Goal: Task Accomplishment & Management: Manage account settings

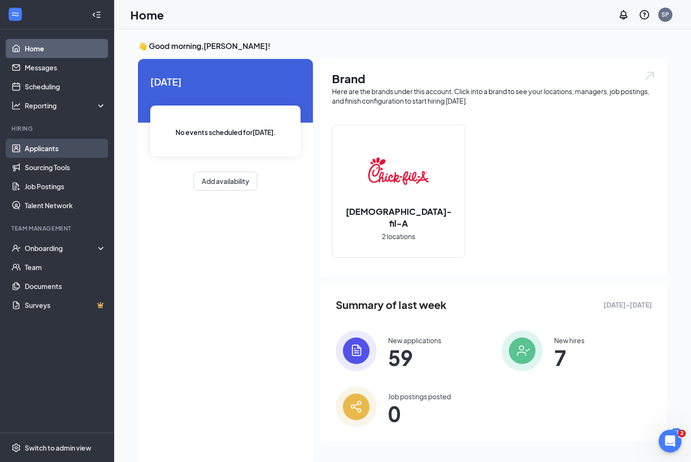
click at [43, 147] on link "Applicants" at bounding box center [65, 148] width 81 height 19
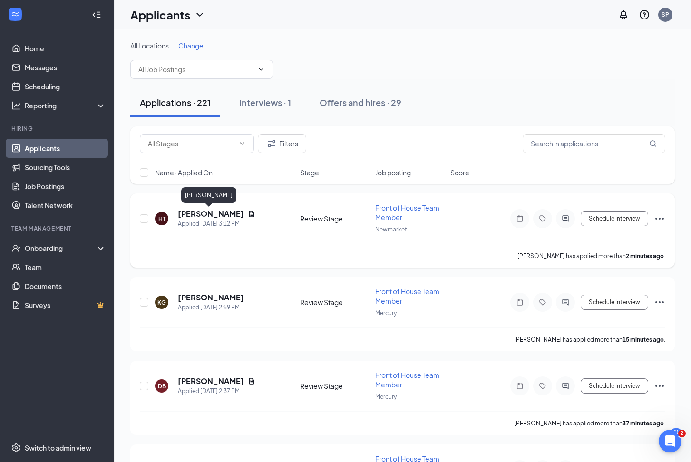
scroll to position [3, 0]
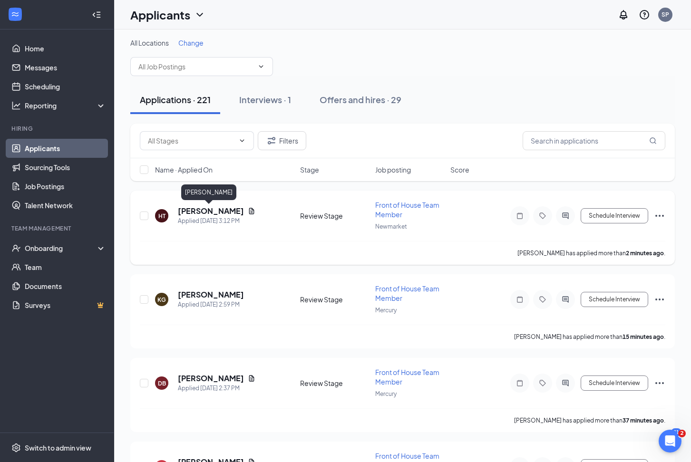
click at [219, 214] on h5 "[PERSON_NAME]" at bounding box center [211, 211] width 66 height 10
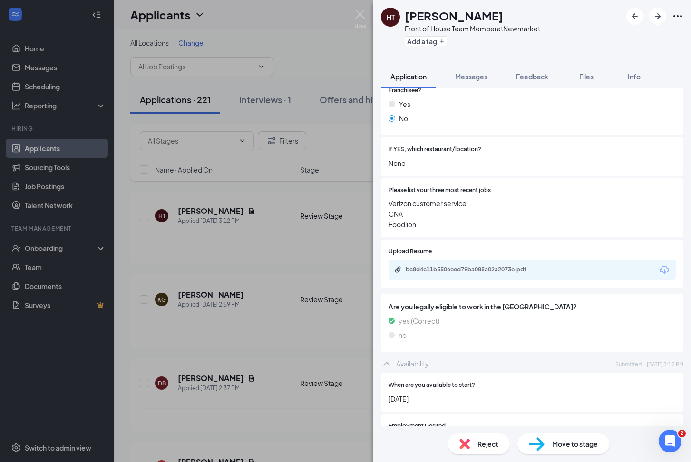
scroll to position [220, 0]
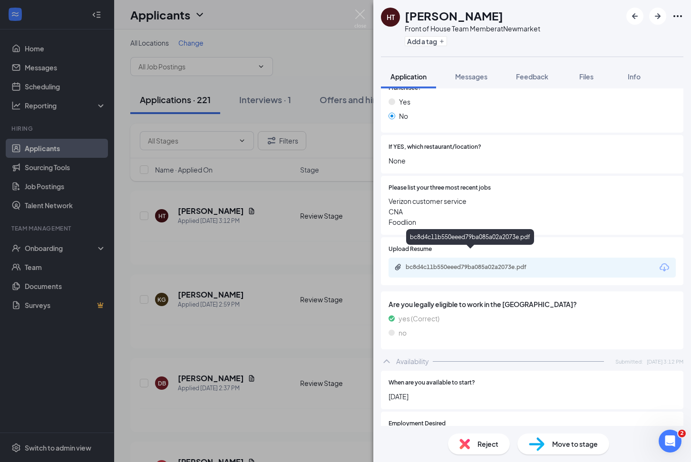
click at [477, 263] on div "bc8d4c11b550eeed79ba085a02a2073e.pdf" at bounding box center [472, 267] width 133 height 8
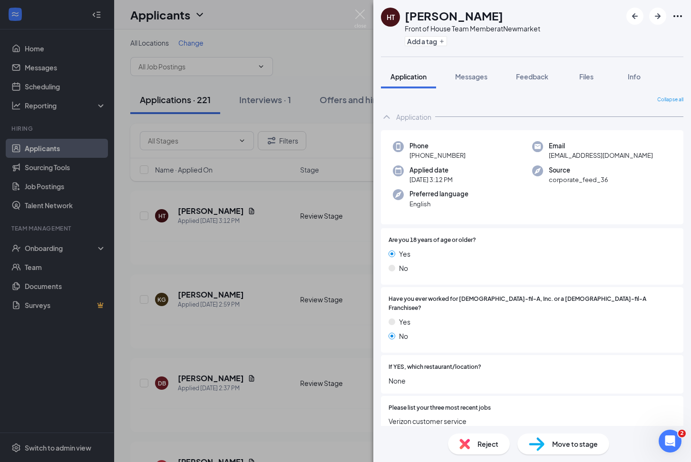
scroll to position [0, 0]
click at [232, 221] on div "HT [PERSON_NAME] Front of House Team Member at [GEOGRAPHIC_DATA] Add a tag Appl…" at bounding box center [345, 231] width 691 height 462
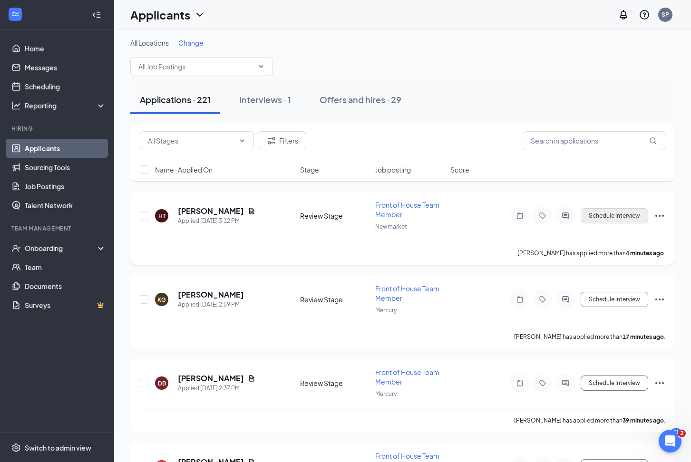
click at [632, 215] on button "Schedule Interview" at bounding box center [615, 215] width 68 height 15
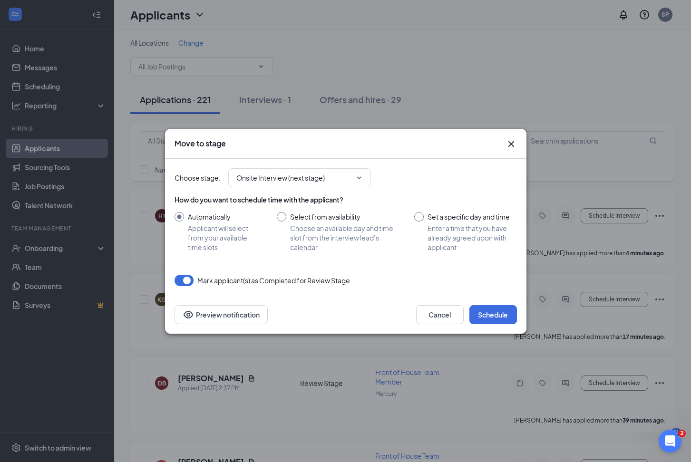
click at [421, 216] on div at bounding box center [419, 217] width 10 height 10
click at [417, 213] on input "Set a specific day and time Enter a time that you have already agreed upon with…" at bounding box center [465, 232] width 102 height 40
radio input "true"
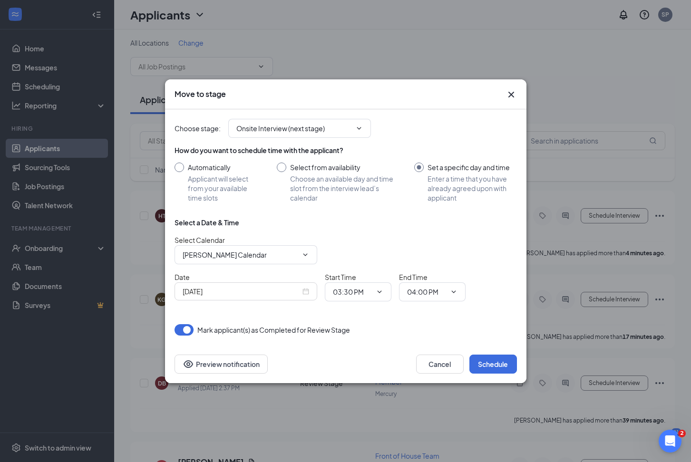
radio input "false"
click at [256, 292] on input "[DATE]" at bounding box center [242, 291] width 118 height 10
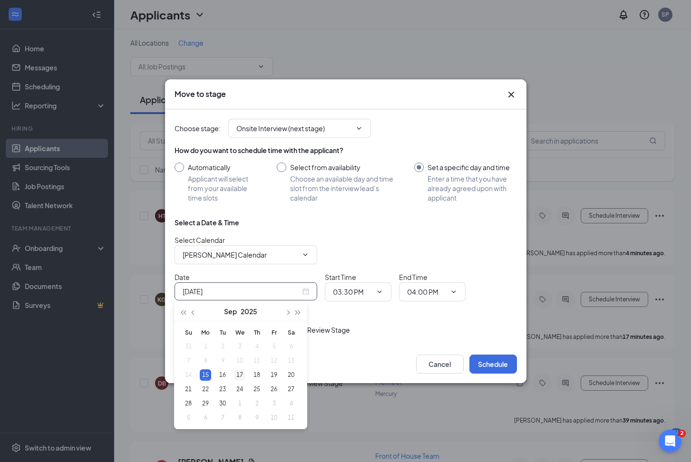
type input "[DATE]"
click at [239, 376] on div "17" at bounding box center [239, 375] width 11 height 11
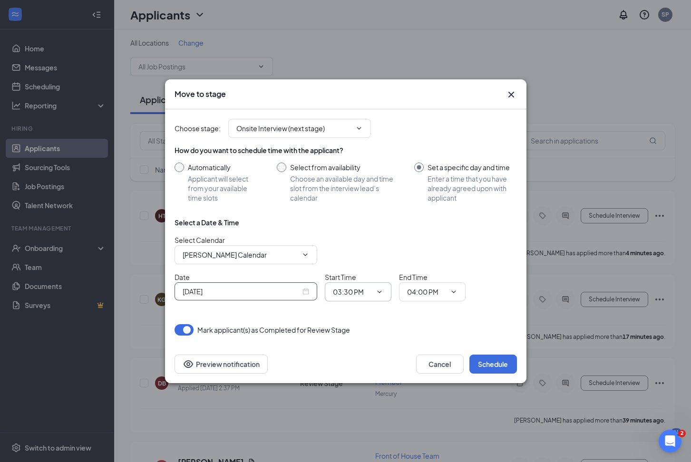
click at [383, 292] on icon "ChevronDown" at bounding box center [380, 292] width 8 height 8
click at [380, 290] on icon "ChevronDown" at bounding box center [380, 292] width 8 height 8
click at [378, 290] on icon "ChevronDown" at bounding box center [380, 292] width 8 height 8
click at [356, 287] on input "03:30 PM" at bounding box center [352, 292] width 39 height 10
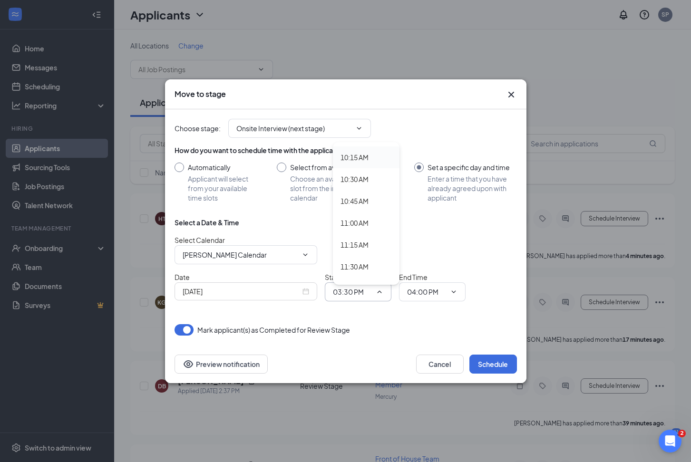
scroll to position [895, 0]
click at [357, 199] on div "10:45 AM" at bounding box center [355, 199] width 28 height 10
type input "10:45 AM"
click at [432, 296] on input "04:00 PM" at bounding box center [426, 292] width 39 height 10
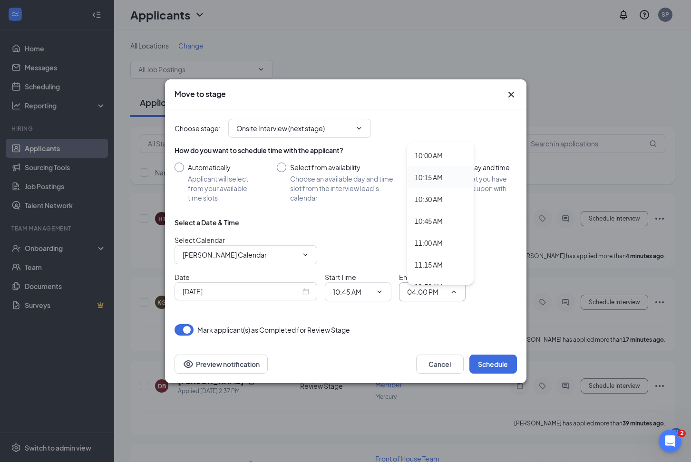
scroll to position [875, 0]
click at [433, 264] on div "11:15 AM" at bounding box center [429, 263] width 28 height 10
type input "11:15 AM"
click at [494, 363] on button "Schedule" at bounding box center [493, 364] width 48 height 19
click at [304, 293] on div "[DATE]" at bounding box center [246, 291] width 127 height 10
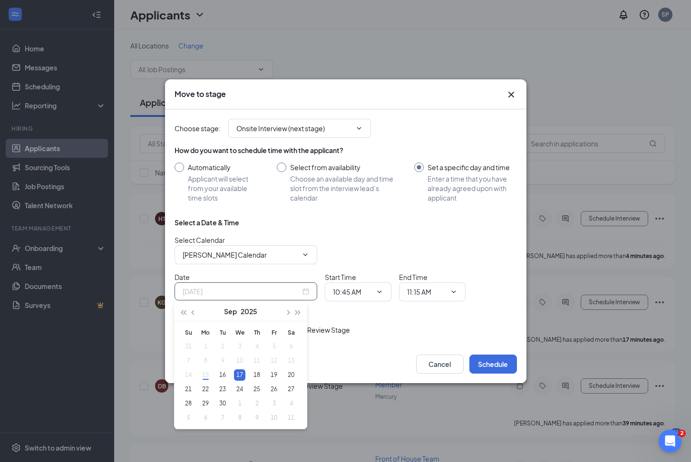
click at [239, 370] on div "17" at bounding box center [239, 375] width 11 height 11
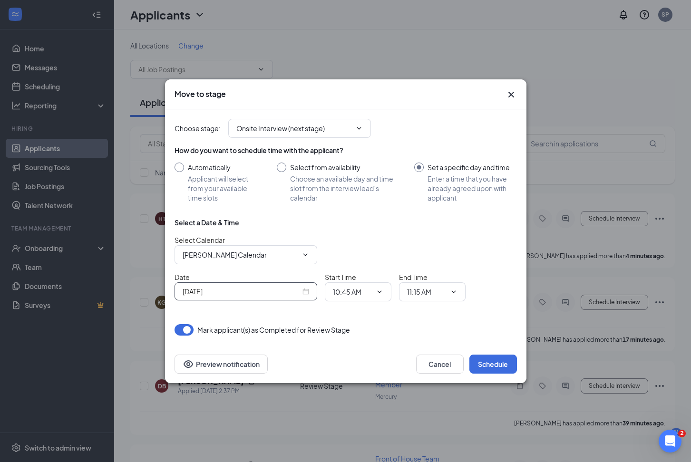
click at [306, 291] on div "[DATE]" at bounding box center [246, 291] width 127 height 10
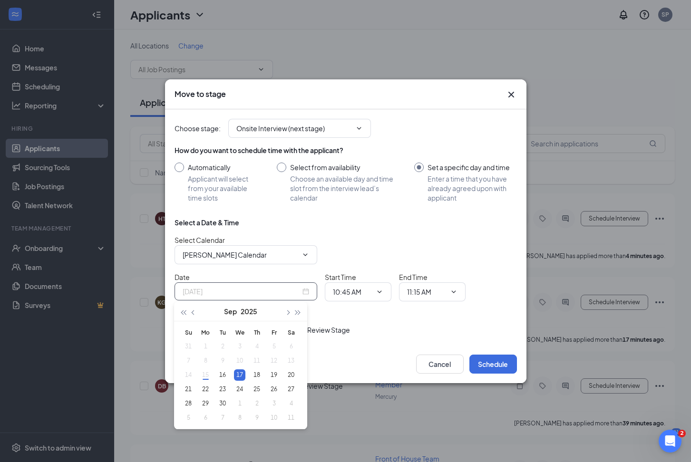
click at [241, 375] on div "17" at bounding box center [239, 375] width 11 height 11
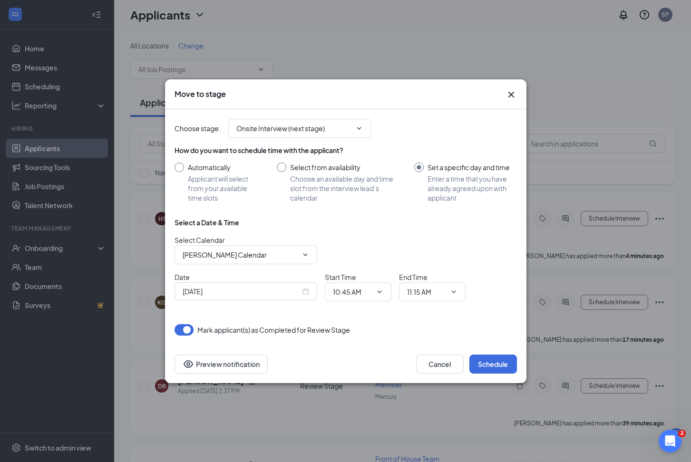
click at [374, 344] on div "Choose stage : Onsite Interview (next stage) How do you want to schedule time w…" at bounding box center [346, 227] width 342 height 236
click at [491, 359] on button "Schedule" at bounding box center [493, 364] width 48 height 19
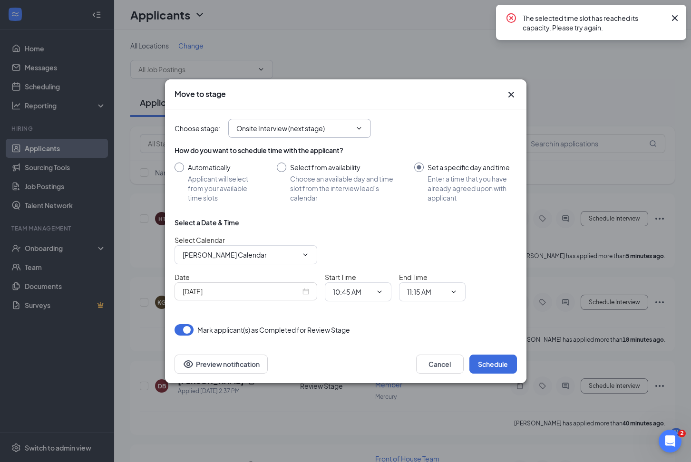
click at [363, 126] on span "Onsite Interview (next stage)" at bounding box center [299, 128] width 143 height 19
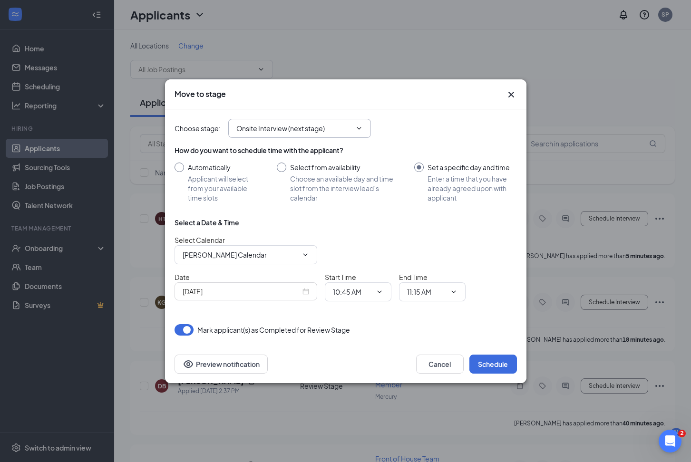
scroll to position [0, 0]
drag, startPoint x: 425, startPoint y: 99, endPoint x: 503, endPoint y: 110, distance: 78.3
click at [503, 110] on div "Move to stage Choose stage : Onsite Interview (next stage) How do you want to s…" at bounding box center [345, 231] width 361 height 304
click at [511, 94] on icon "Cross" at bounding box center [511, 94] width 6 height 6
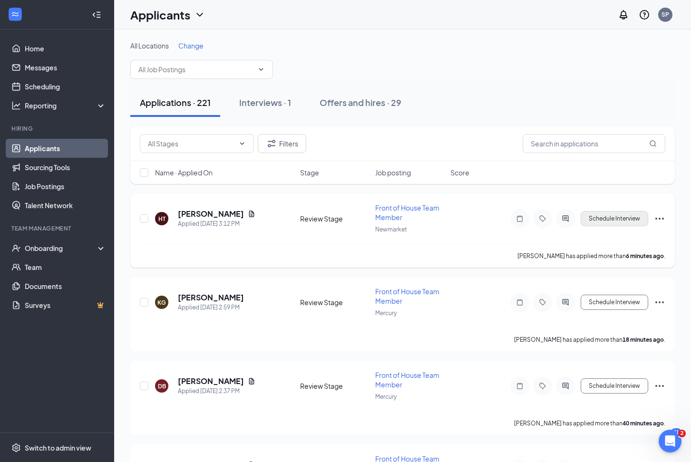
click at [604, 221] on button "Schedule Interview" at bounding box center [615, 218] width 68 height 15
type input "Onsite Interview (next stage)"
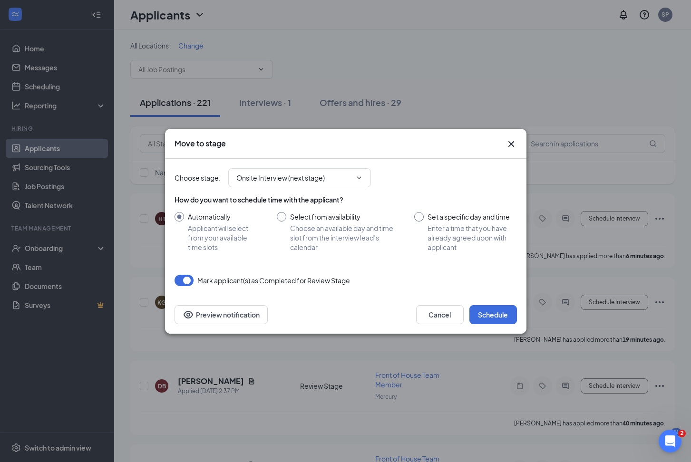
click at [419, 216] on input "Set a specific day and time Enter a time that you have already agreed upon with…" at bounding box center [465, 232] width 102 height 40
radio input "true"
radio input "false"
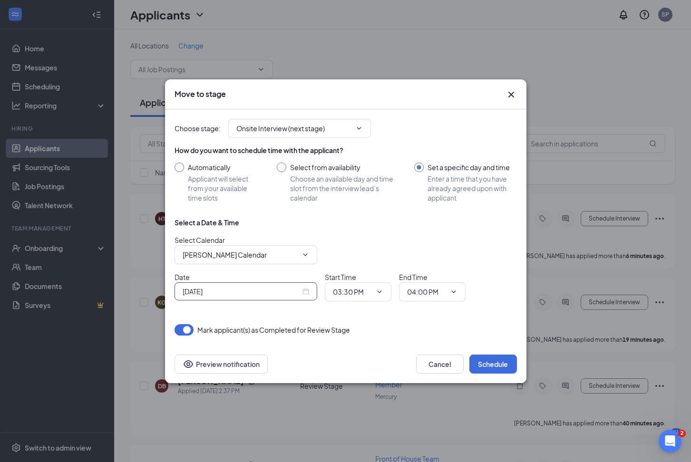
click at [311, 289] on div "[DATE]" at bounding box center [246, 292] width 143 height 18
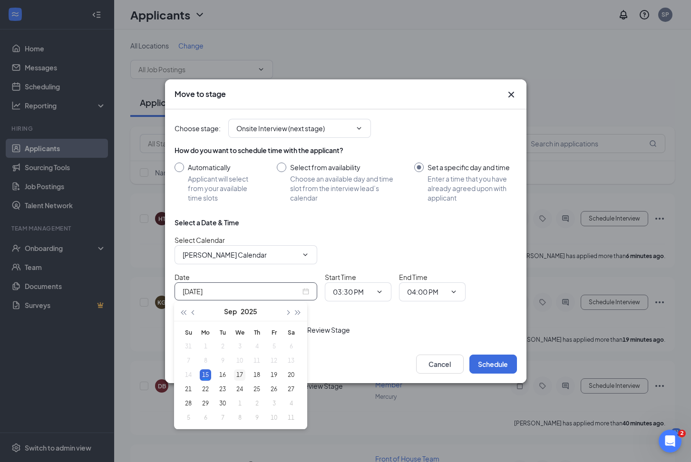
type input "[DATE]"
click at [238, 375] on div "17" at bounding box center [239, 375] width 11 height 11
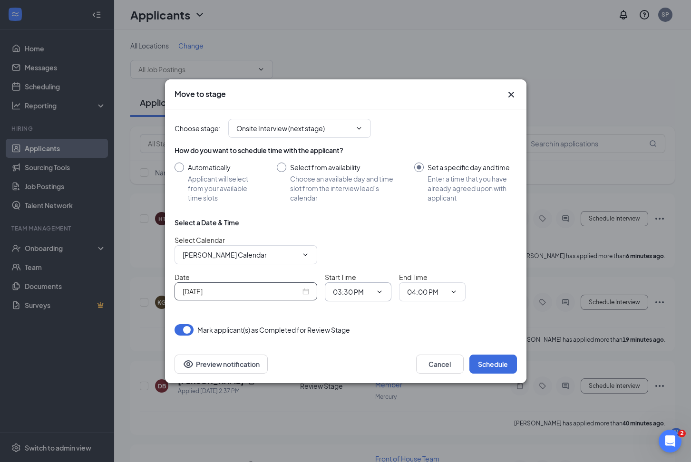
click at [375, 292] on span at bounding box center [379, 292] width 10 height 8
click at [376, 294] on icon "ChevronDown" at bounding box center [380, 292] width 8 height 8
click at [378, 291] on icon "ChevronDown" at bounding box center [379, 292] width 4 height 2
click at [340, 290] on input "03:30 PM" at bounding box center [352, 292] width 39 height 10
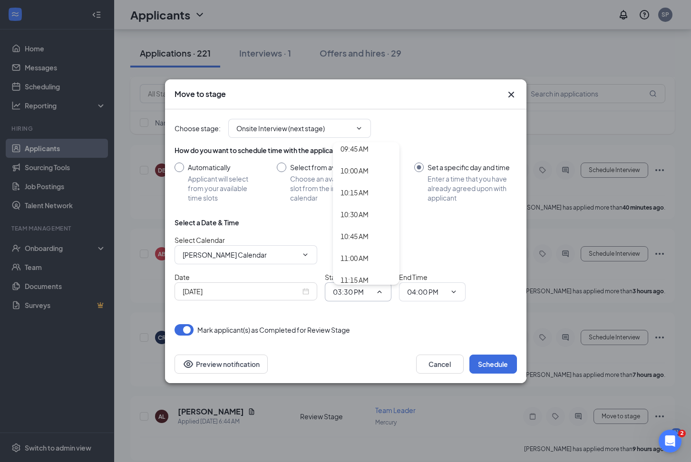
scroll to position [858, 0]
click at [356, 239] on div "10:45 AM" at bounding box center [355, 236] width 28 height 10
type input "10:45 AM"
click at [431, 292] on input "04:00 PM" at bounding box center [426, 292] width 39 height 10
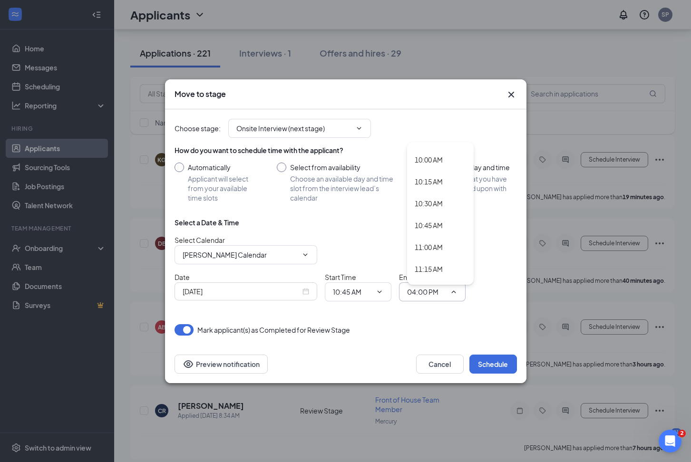
scroll to position [870, 0]
click at [433, 268] on div "11:15 AM" at bounding box center [429, 268] width 28 height 10
type input "11:15 AM"
click at [502, 365] on button "Schedule" at bounding box center [493, 364] width 48 height 19
click at [380, 292] on icon "ChevronDown" at bounding box center [380, 292] width 8 height 8
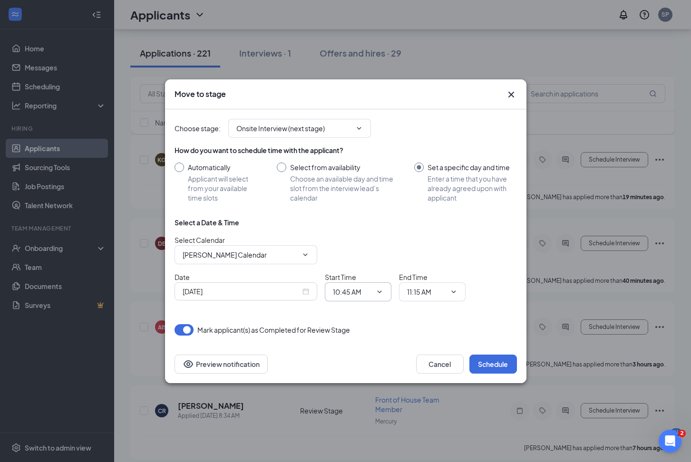
click at [380, 290] on icon "ChevronDown" at bounding box center [380, 292] width 8 height 8
click at [379, 291] on icon "ChevronDown" at bounding box center [380, 292] width 8 height 8
click at [362, 290] on input "10:45 AM" at bounding box center [352, 292] width 39 height 10
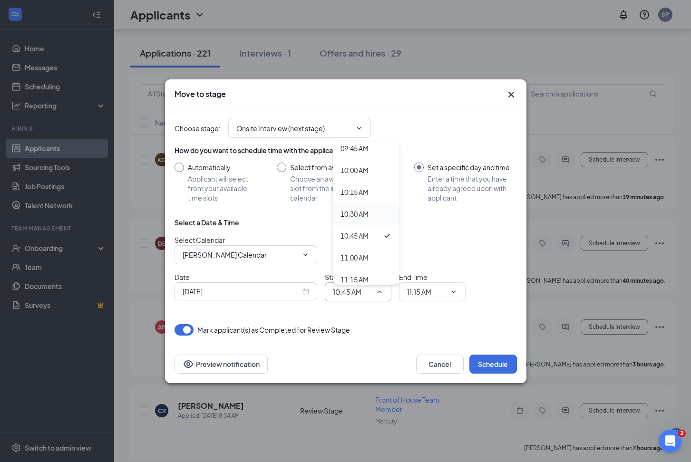
click at [362, 211] on div "10:30 AM" at bounding box center [355, 214] width 28 height 10
click at [481, 362] on button "Schedule" at bounding box center [493, 364] width 48 height 19
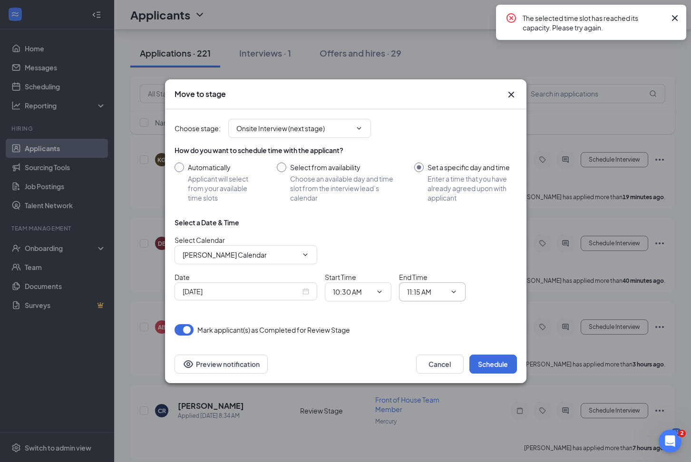
click at [451, 289] on icon "ChevronDown" at bounding box center [454, 292] width 8 height 8
click at [450, 290] on icon "ChevronDown" at bounding box center [454, 292] width 8 height 8
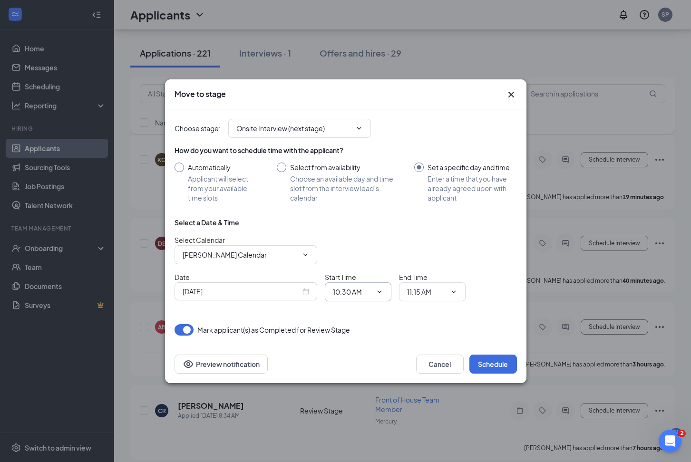
click at [376, 289] on icon "ChevronDown" at bounding box center [380, 292] width 8 height 8
click at [376, 292] on icon "ChevronDown" at bounding box center [380, 292] width 8 height 8
click at [377, 288] on icon "ChevronDown" at bounding box center [380, 292] width 8 height 8
click at [377, 289] on icon "ChevronDown" at bounding box center [380, 292] width 8 height 8
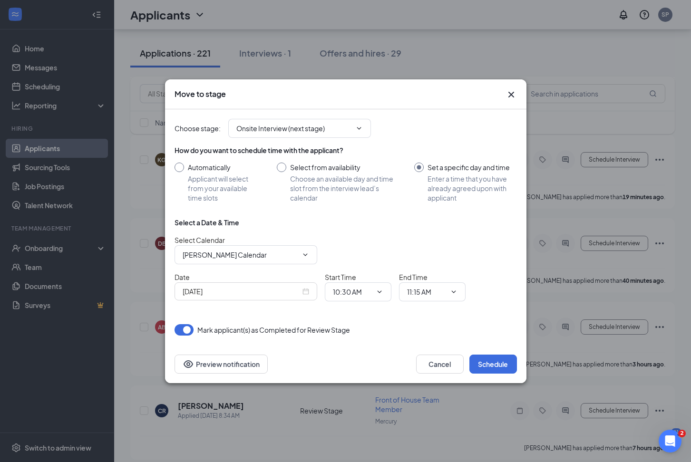
click at [368, 317] on div "Choose stage : Onsite Interview (next stage) How do you want to schedule time w…" at bounding box center [346, 222] width 342 height 226
click at [369, 289] on input "10:30 AM" at bounding box center [352, 292] width 39 height 10
click at [364, 187] on div "09:45 AM" at bounding box center [355, 190] width 28 height 10
type input "09:45 AM"
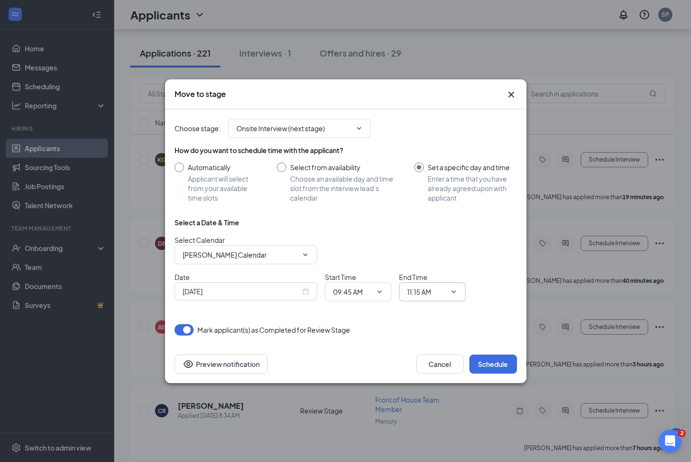
click at [445, 291] on input "11:15 AM" at bounding box center [426, 292] width 39 height 10
click at [437, 231] on div "10:15 AM" at bounding box center [429, 236] width 28 height 10
type input "10:15 AM"
click at [493, 362] on button "Schedule" at bounding box center [493, 364] width 48 height 19
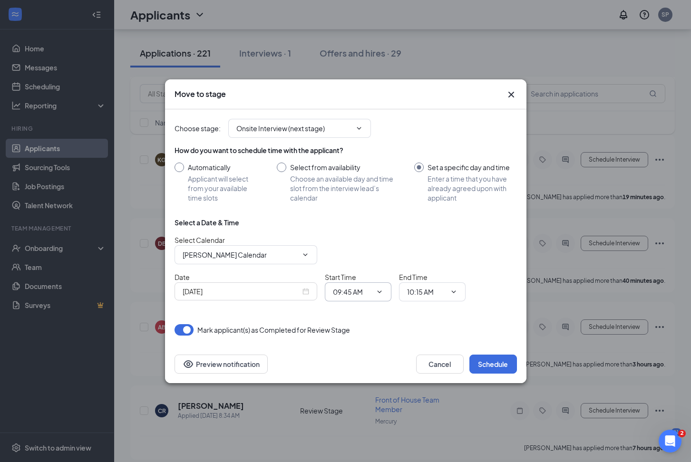
click at [387, 295] on span "09:45 AM 12:00 AM 12:15 AM 12:30 AM 12:45 AM 01:00 AM 01:15 AM 01:30 AM 01:45 A…" at bounding box center [358, 292] width 67 height 19
click at [380, 288] on icon "ChevronDown" at bounding box center [380, 292] width 8 height 8
click at [379, 290] on icon "ChevronDown" at bounding box center [380, 292] width 8 height 8
click at [353, 286] on span "09:45 AM 12:00 AM 12:15 AM 12:30 AM 12:45 AM 01:00 AM 01:15 AM 01:30 AM 01:45 A…" at bounding box center [358, 292] width 67 height 19
click at [354, 291] on input "09:45 AM" at bounding box center [352, 292] width 39 height 10
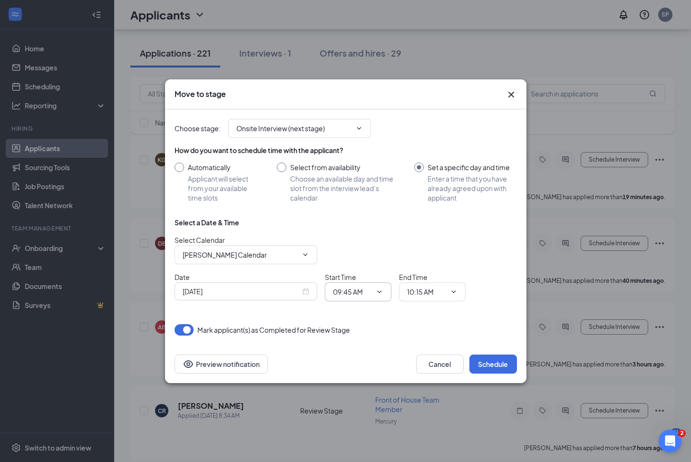
click at [354, 291] on input "09:45 AM" at bounding box center [352, 292] width 39 height 10
click at [349, 242] on div "11:00 AM" at bounding box center [355, 244] width 28 height 10
type input "11:00 AM"
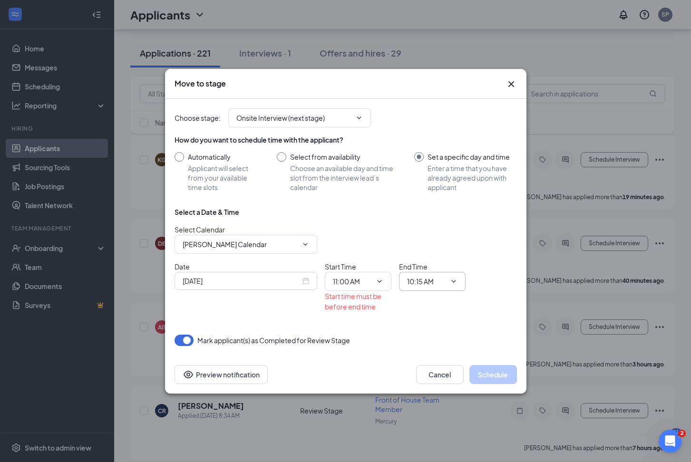
click at [437, 279] on input "10:15 AM" at bounding box center [426, 281] width 39 height 10
click at [431, 247] on div "11:30 AM" at bounding box center [429, 249] width 28 height 10
type input "11:30 AM"
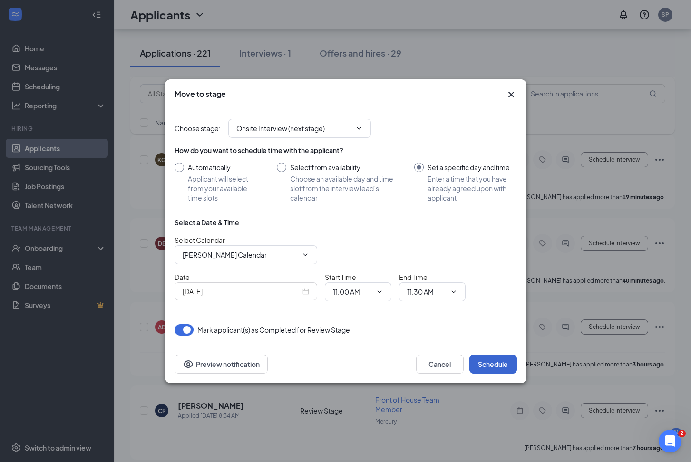
click at [491, 369] on button "Schedule" at bounding box center [493, 364] width 48 height 19
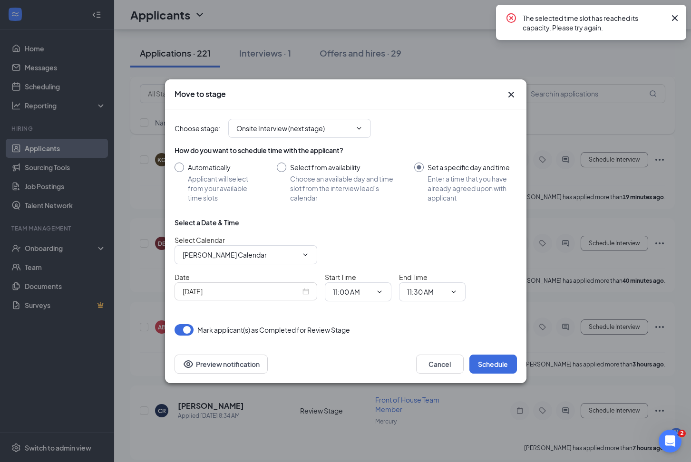
click at [515, 89] on icon "Cross" at bounding box center [511, 94] width 11 height 11
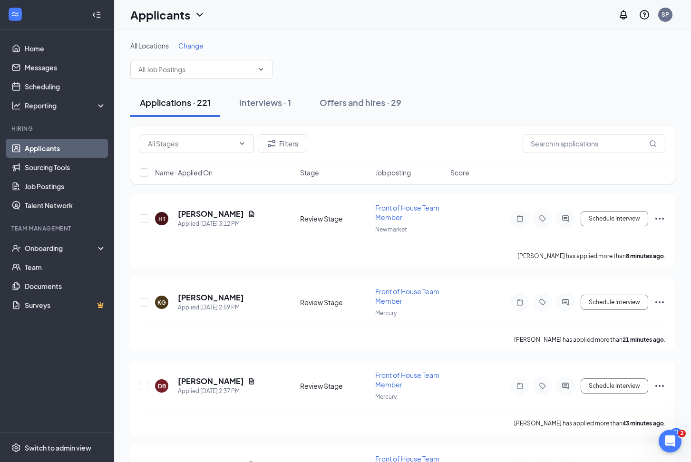
scroll to position [0, 0]
click at [192, 218] on h5 "[PERSON_NAME]" at bounding box center [211, 214] width 66 height 10
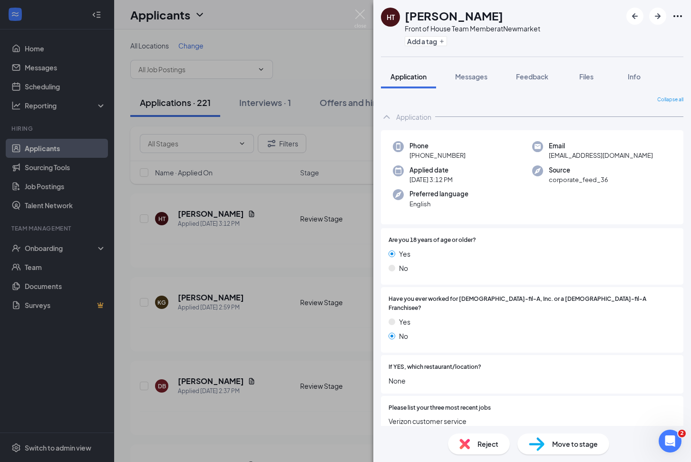
click at [287, 224] on div "HT [PERSON_NAME] Front of House Team Member at [GEOGRAPHIC_DATA] Add a tag Appl…" at bounding box center [345, 231] width 691 height 462
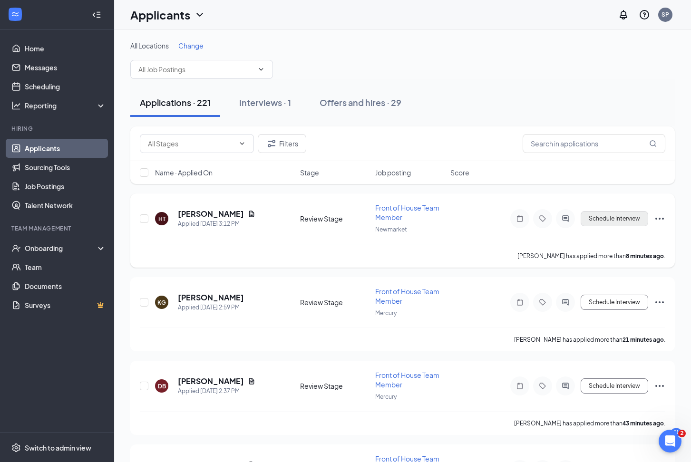
click at [625, 218] on button "Schedule Interview" at bounding box center [615, 218] width 68 height 15
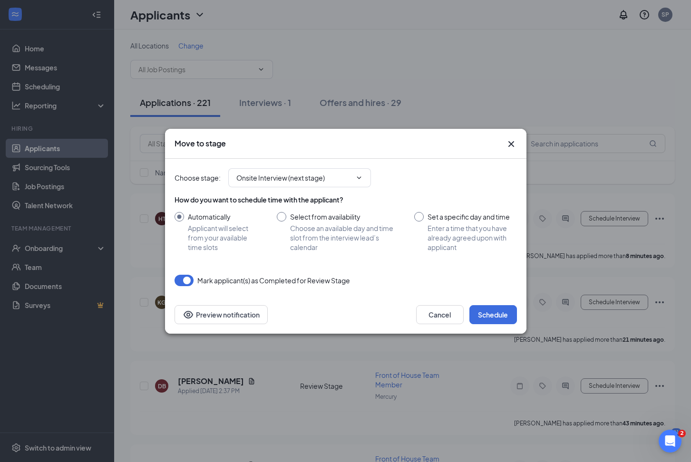
click at [184, 276] on button "button" at bounding box center [184, 280] width 19 height 11
click at [420, 214] on div at bounding box center [419, 217] width 10 height 10
click at [416, 216] on input "Set a specific day and time Enter a time that you have already agreed upon with…" at bounding box center [465, 232] width 102 height 40
radio input "true"
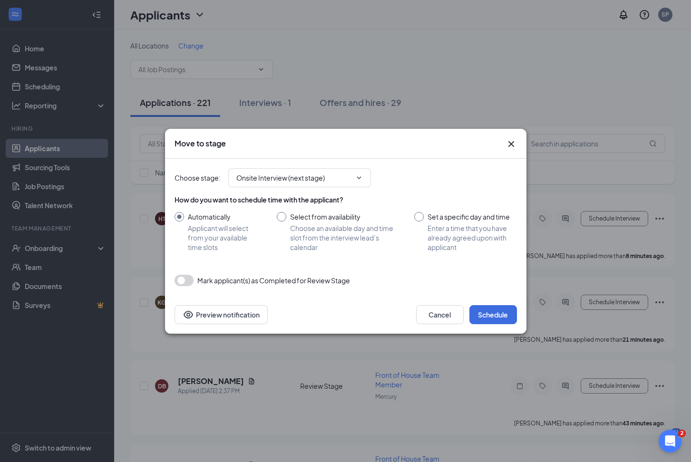
radio input "false"
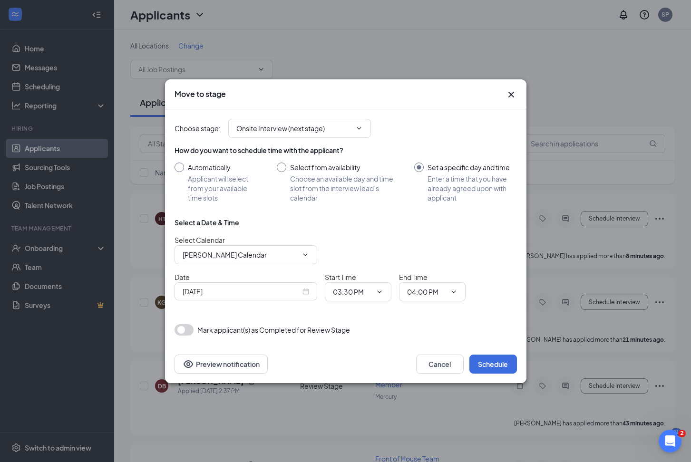
click at [416, 216] on div "How do you want to schedule time with the applicant? Automatically Applicant wi…" at bounding box center [346, 225] width 342 height 167
click at [307, 292] on div "[DATE]" at bounding box center [246, 291] width 127 height 10
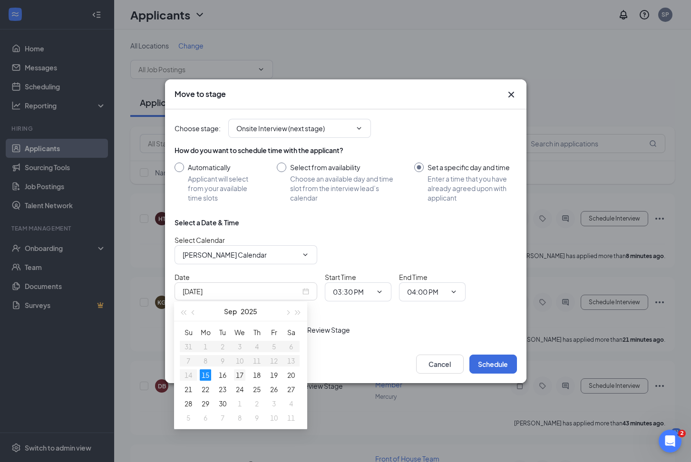
type input "[DATE]"
click at [239, 373] on div "17" at bounding box center [239, 375] width 11 height 11
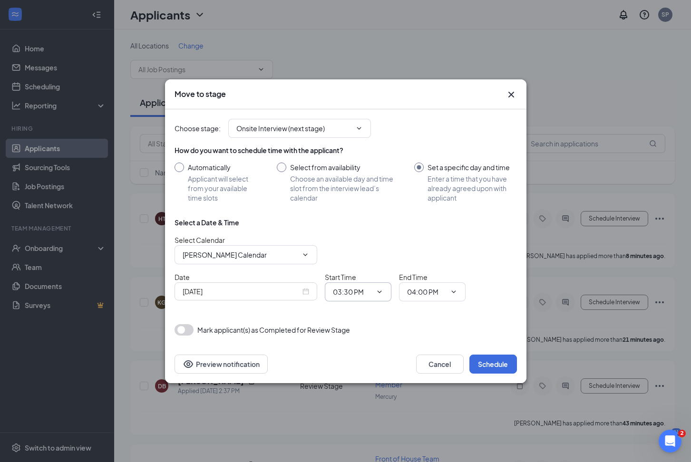
click at [374, 293] on span at bounding box center [379, 292] width 10 height 8
click at [374, 291] on span at bounding box center [379, 292] width 10 height 8
click at [345, 292] on input "03:30 PM" at bounding box center [352, 292] width 39 height 10
click at [357, 259] on div "09:45 AM" at bounding box center [355, 263] width 28 height 10
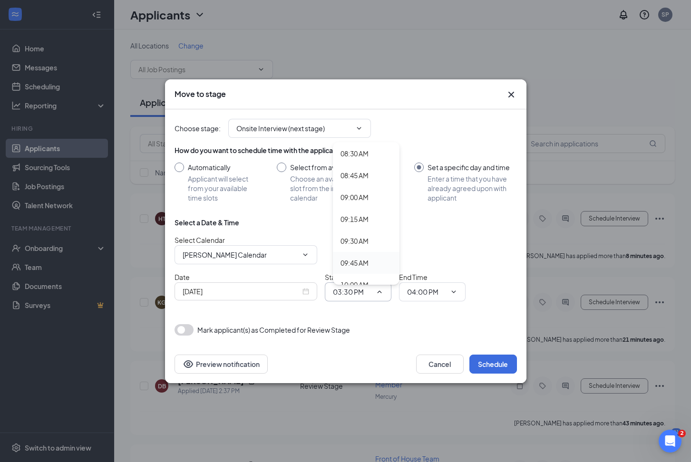
type input "09:45 AM"
click at [441, 289] on input "04:00 PM" at bounding box center [426, 292] width 39 height 10
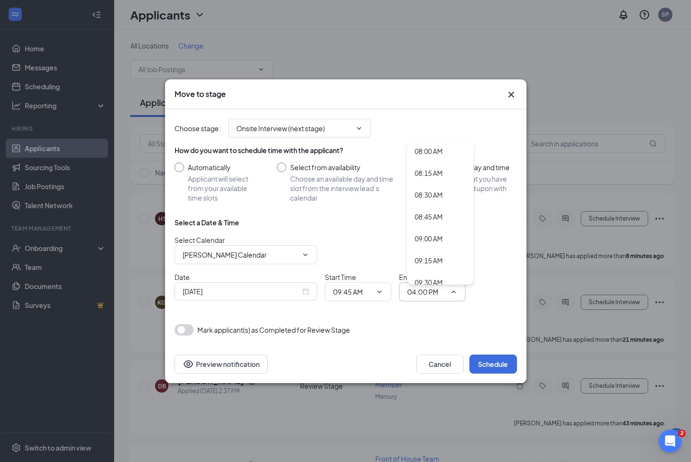
scroll to position [802, 0]
click at [438, 247] on div "10:15 AM" at bounding box center [429, 248] width 28 height 10
type input "10:15 AM"
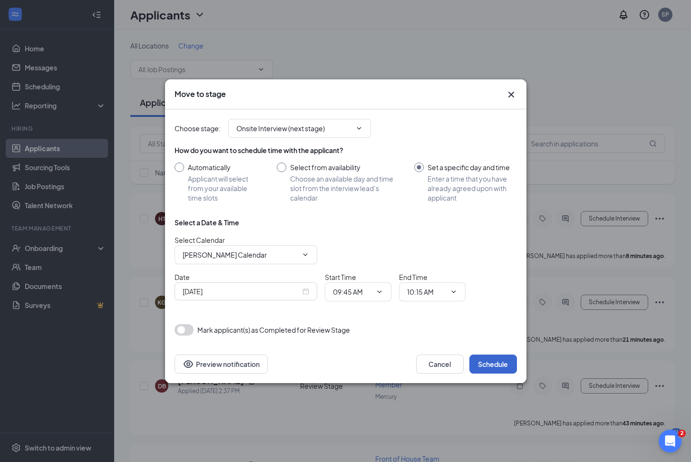
click at [494, 363] on button "Schedule" at bounding box center [493, 364] width 48 height 19
click at [348, 127] on input "Onsite Interview (next stage)" at bounding box center [293, 128] width 115 height 10
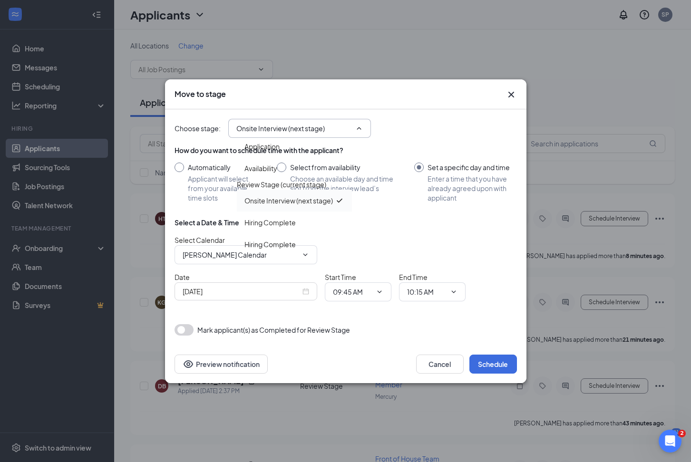
click at [316, 206] on div "Onsite Interview (next stage)" at bounding box center [288, 200] width 88 height 10
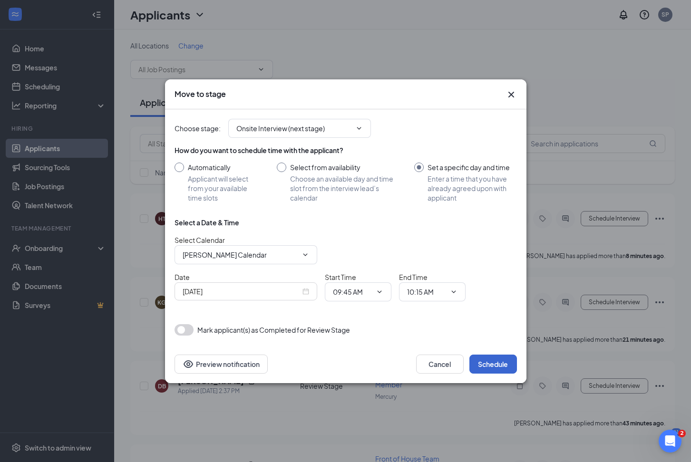
click at [491, 370] on button "Schedule" at bounding box center [493, 364] width 48 height 19
click at [307, 289] on div "[DATE]" at bounding box center [246, 291] width 127 height 10
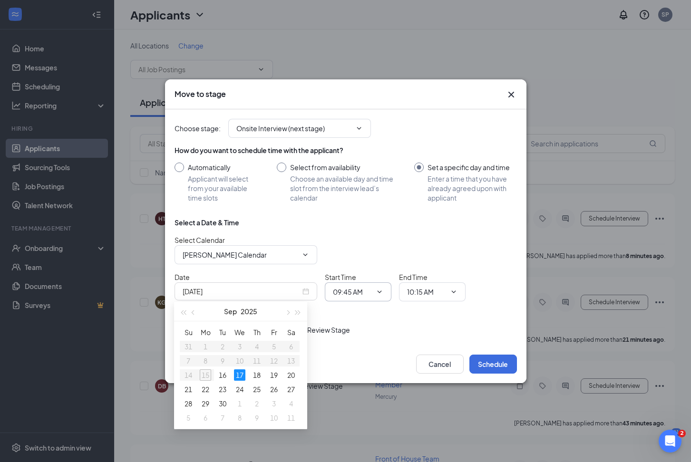
click at [384, 285] on span "09:45 AM 12:00 AM 12:15 AM 12:30 AM 12:45 AM 01:00 AM 01:15 AM 01:30 AM 01:45 A…" at bounding box center [358, 292] width 67 height 19
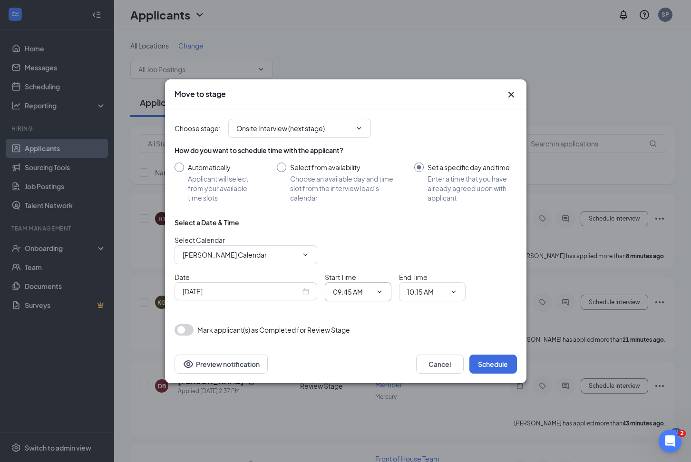
click at [382, 287] on span "09:45 AM 12:00 AM 12:15 AM 12:30 AM 12:45 AM 01:00 AM 01:15 AM 01:30 AM 01:45 A…" at bounding box center [358, 292] width 67 height 19
click at [379, 289] on icon "ChevronDown" at bounding box center [380, 292] width 8 height 8
click at [379, 290] on icon "ChevronDown" at bounding box center [380, 292] width 8 height 8
click at [361, 285] on span "09:45 AM 12:00 AM 12:15 AM 12:30 AM 12:45 AM 01:00 AM 01:15 AM 01:30 AM 01:45 A…" at bounding box center [358, 292] width 67 height 19
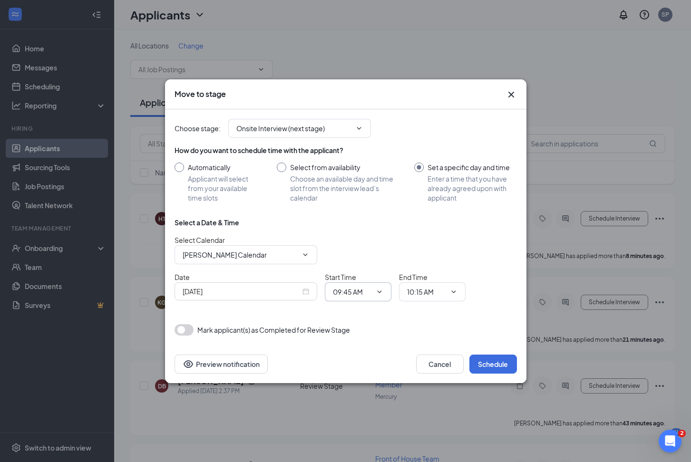
click at [359, 290] on input "09:45 AM" at bounding box center [352, 292] width 39 height 10
click at [359, 240] on div "10:30 AM" at bounding box center [355, 241] width 28 height 10
type input "10:30 AM"
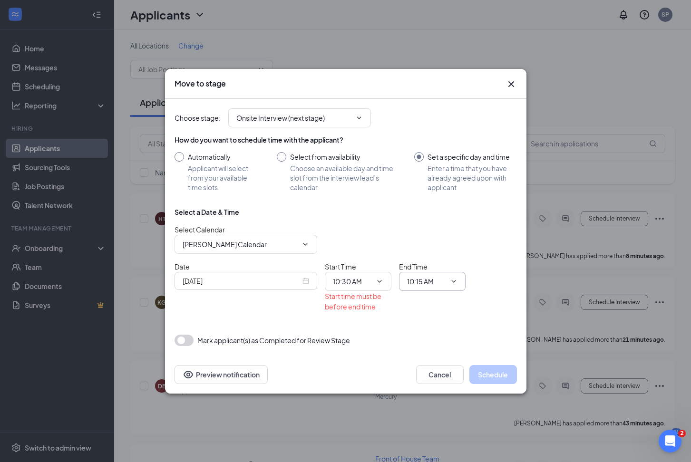
click at [434, 276] on span "10:15 AM 12:00 AM 12:15 AM 12:30 AM 12:45 AM 01:00 AM 01:15 AM 01:30 AM 01:45 A…" at bounding box center [432, 281] width 67 height 19
click at [437, 278] on input "10:15 AM" at bounding box center [426, 281] width 39 height 10
click at [446, 255] on div "11:15 AM" at bounding box center [440, 257] width 51 height 10
type input "11:15 AM"
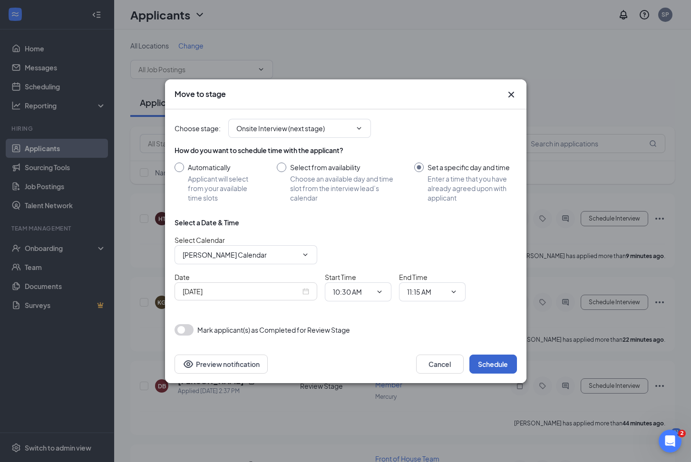
click at [488, 365] on button "Schedule" at bounding box center [493, 364] width 48 height 19
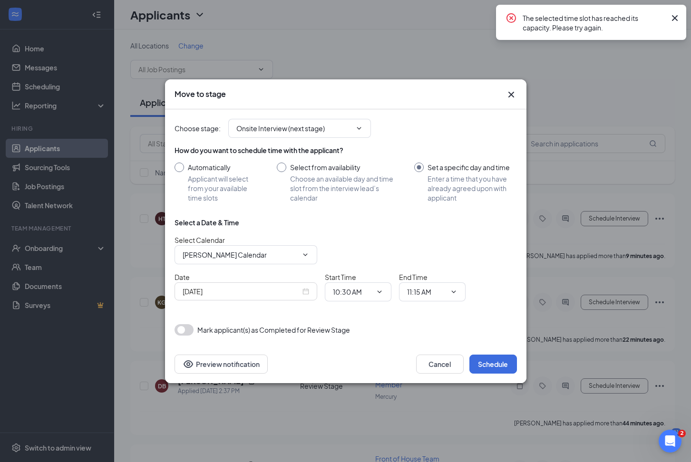
click at [304, 293] on div "[DATE]" at bounding box center [246, 291] width 127 height 10
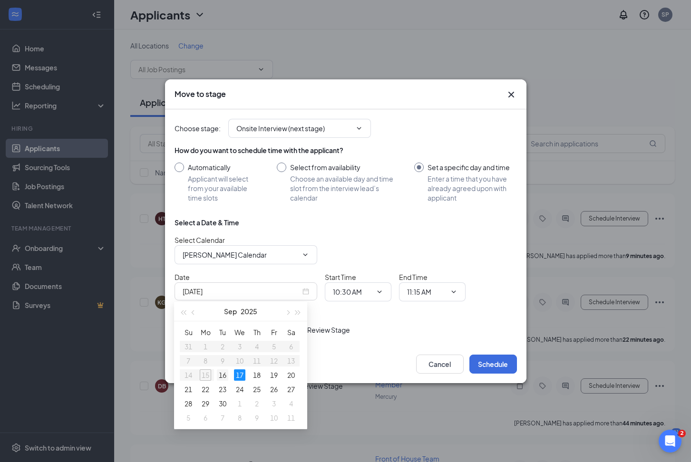
type input "[DATE]"
click at [222, 374] on div "16" at bounding box center [222, 375] width 11 height 11
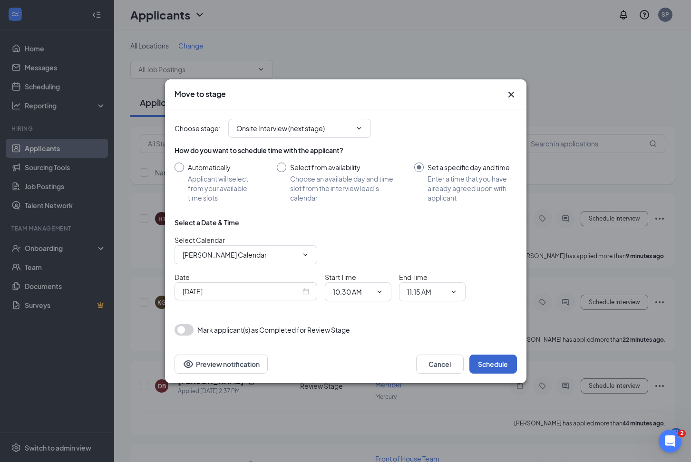
click at [491, 364] on button "Schedule" at bounding box center [493, 364] width 48 height 19
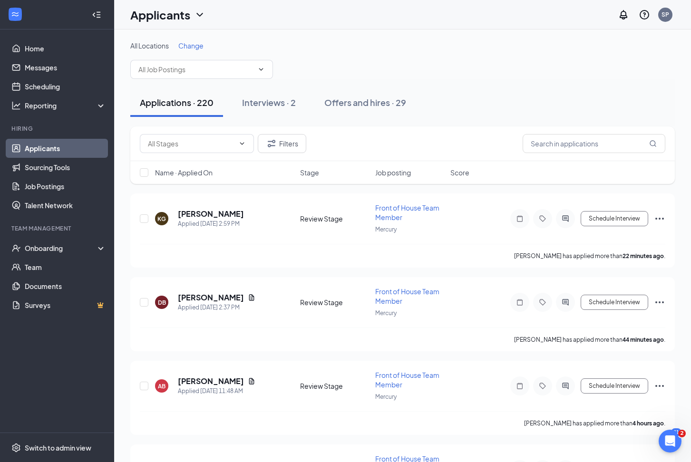
click at [61, 150] on link "Applicants" at bounding box center [65, 148] width 81 height 19
click at [65, 246] on div "Onboarding" at bounding box center [61, 249] width 73 height 10
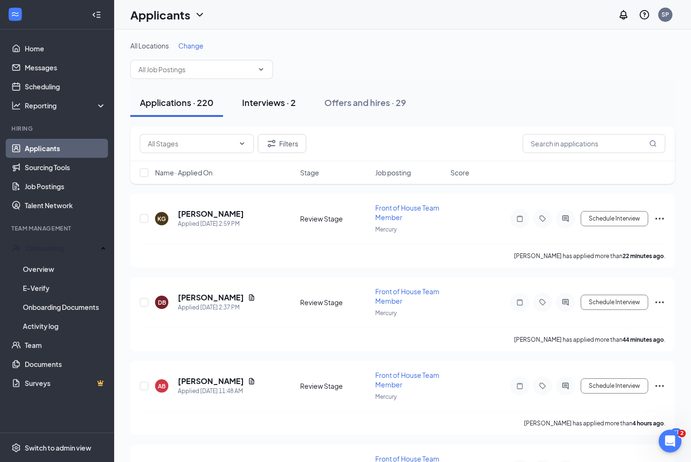
click at [262, 99] on div "Interviews · 2" at bounding box center [269, 103] width 54 height 12
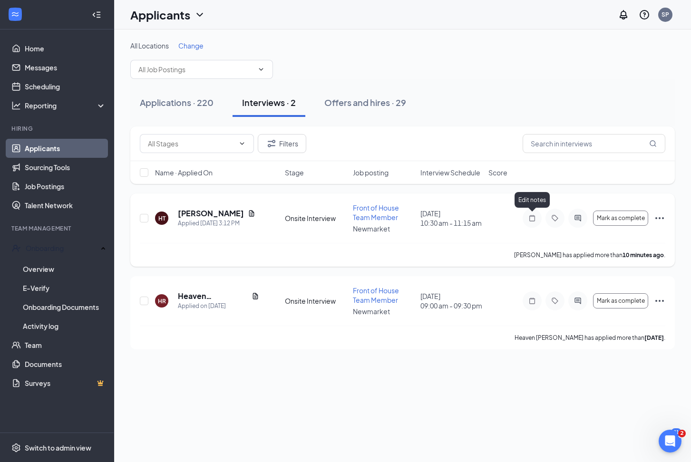
click at [531, 217] on icon "Note" at bounding box center [531, 218] width 11 height 8
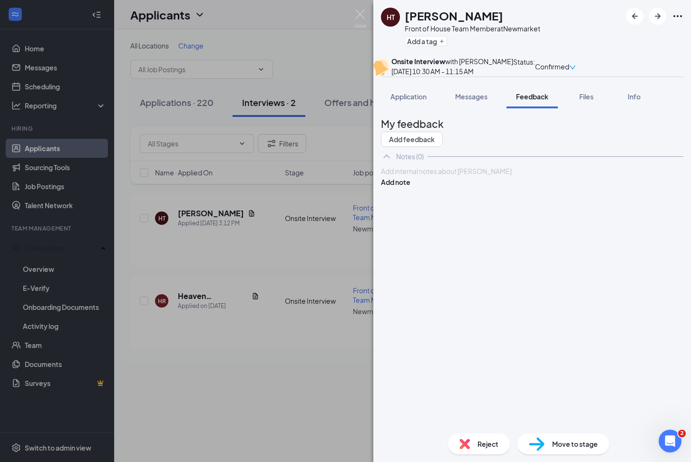
click at [461, 176] on div at bounding box center [532, 171] width 302 height 10
click at [331, 198] on div "HT [PERSON_NAME] Front of House Team Member at [GEOGRAPHIC_DATA] Add a tag Onsi…" at bounding box center [345, 231] width 691 height 462
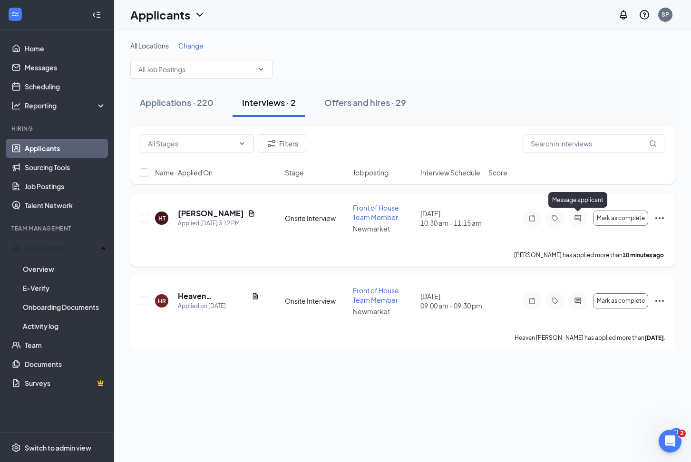
click at [575, 216] on icon "ActiveChat" at bounding box center [578, 218] width 6 height 6
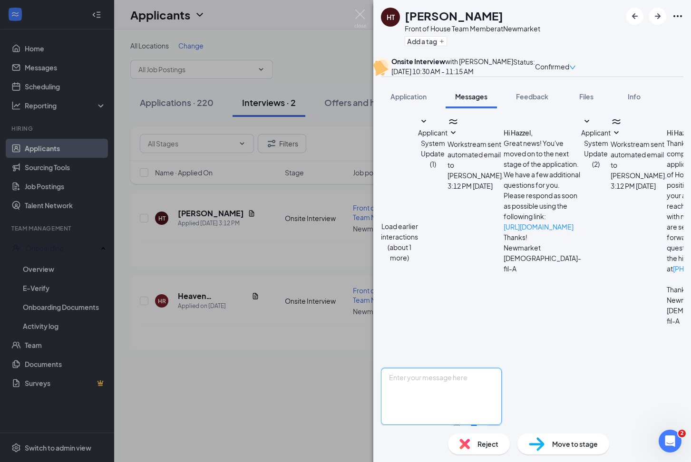
click at [456, 368] on textarea at bounding box center [441, 396] width 121 height 57
type textarea "[DEMOGRAPHIC_DATA]-fil-A 110 Marketplace Drive ask for Ms [PERSON_NAME] 10:30am…"
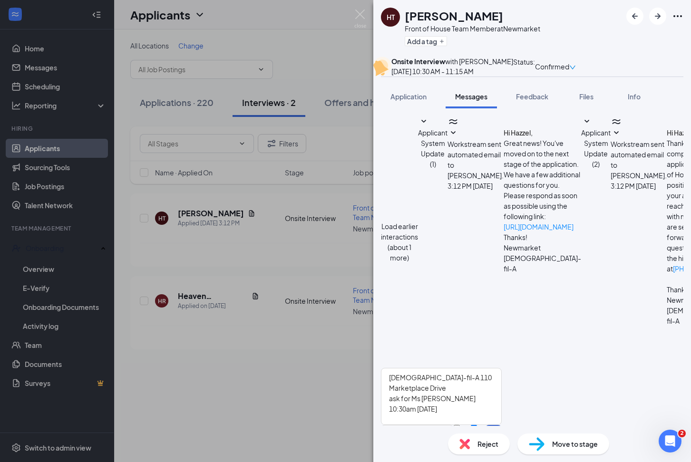
click at [502, 425] on button "Send" at bounding box center [493, 441] width 17 height 33
click at [238, 253] on div "HT [PERSON_NAME] Front of House Team Member at Newmarket Add a tag Onsite Inter…" at bounding box center [345, 231] width 691 height 462
